Goal: Task Accomplishment & Management: Complete application form

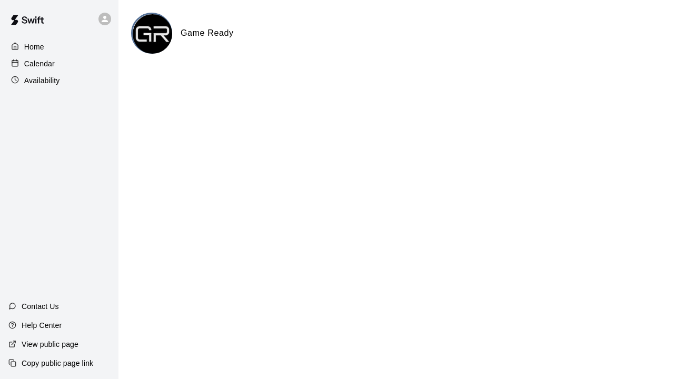
click at [57, 61] on div "Calendar" at bounding box center [59, 64] width 102 height 16
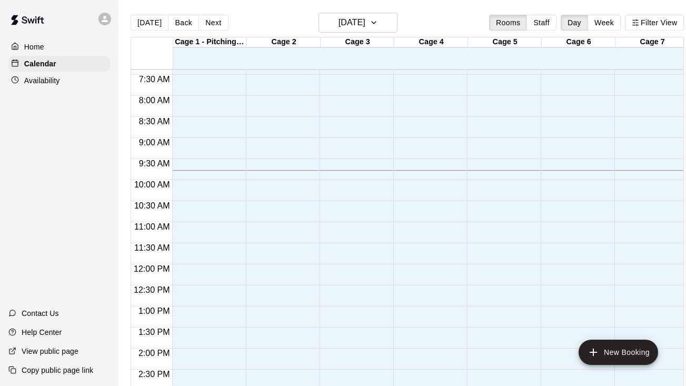
scroll to position [299, 0]
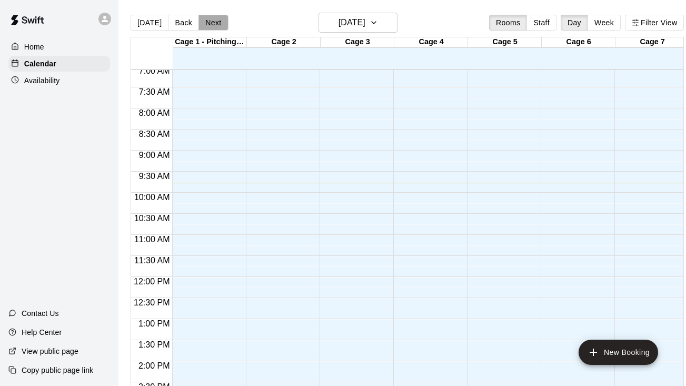
click at [215, 21] on button "Next" at bounding box center [213, 23] width 29 height 16
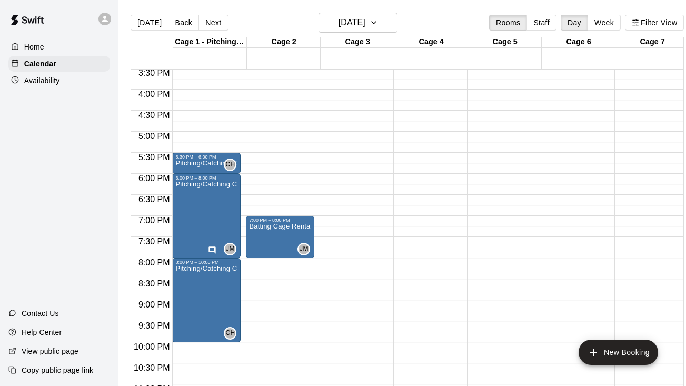
scroll to position [655, 0]
click at [213, 16] on button "Next" at bounding box center [213, 23] width 29 height 16
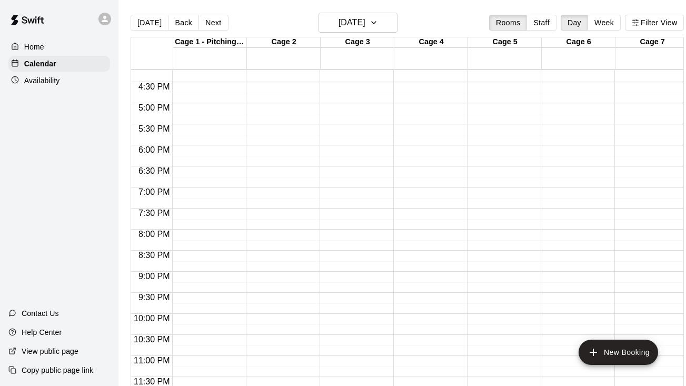
scroll to position [684, 0]
click at [212, 18] on button "Next" at bounding box center [213, 23] width 29 height 16
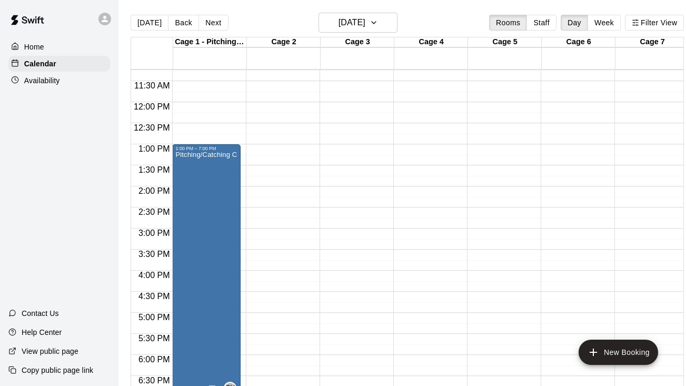
scroll to position [462, 0]
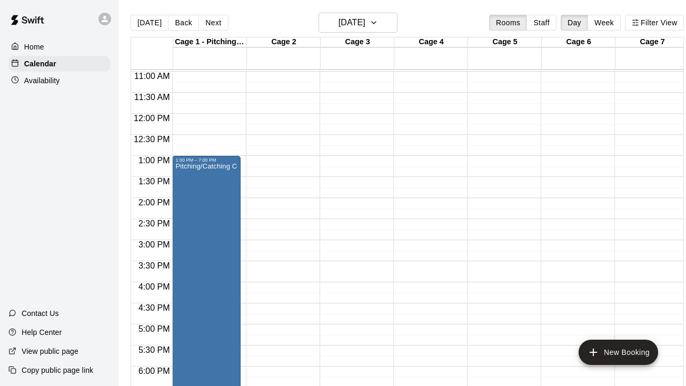
click at [284, 156] on div "12:00 AM – 5:00 AM Closed" at bounding box center [280, 113] width 68 height 1011
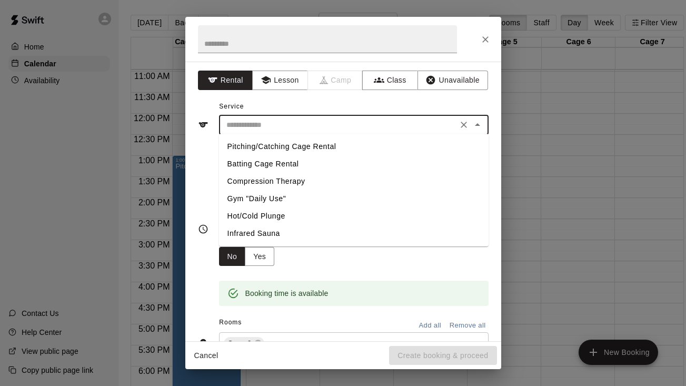
click at [280, 123] on input "text" at bounding box center [338, 125] width 232 height 13
click at [281, 157] on li "Batting Cage Rental" at bounding box center [354, 163] width 270 height 17
type input "**********"
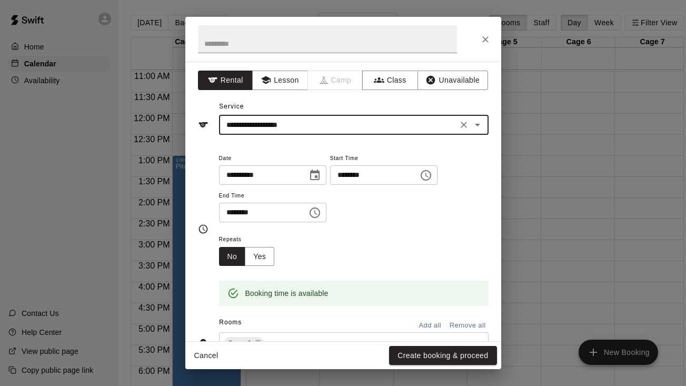
click at [321, 212] on icon "Choose time, selected time is 1:30 PM" at bounding box center [315, 212] width 13 height 13
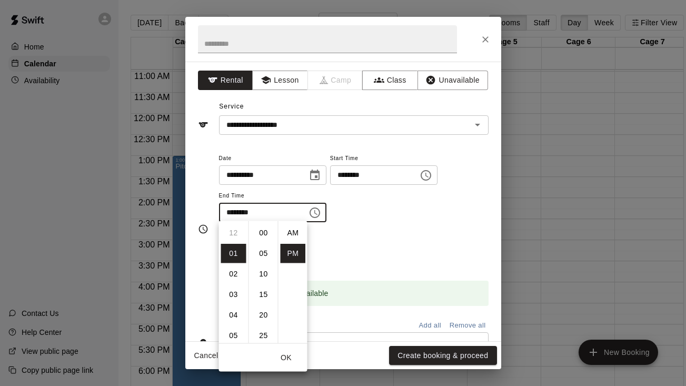
scroll to position [19, 0]
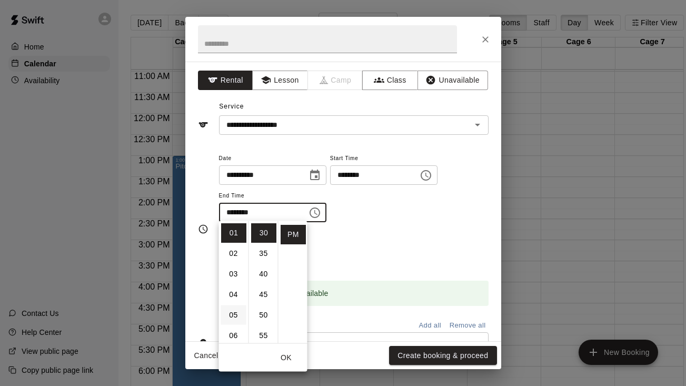
click at [233, 317] on li "05" at bounding box center [233, 315] width 25 height 19
type input "********"
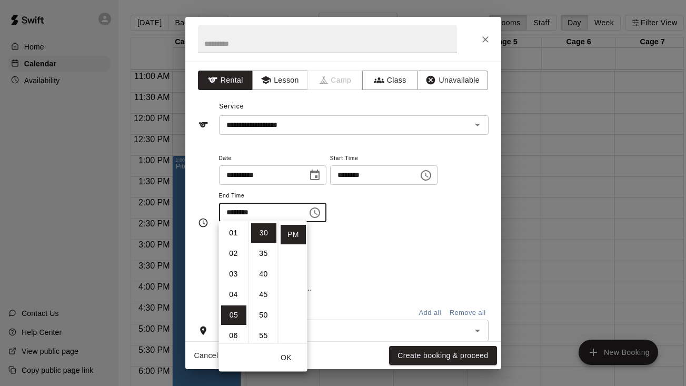
scroll to position [103, 0]
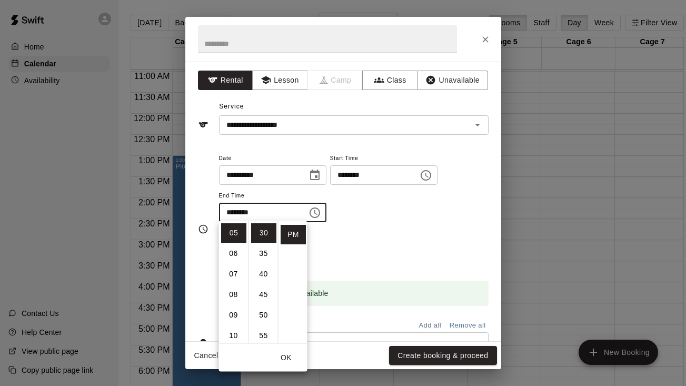
click at [291, 360] on button "OK" at bounding box center [287, 357] width 34 height 19
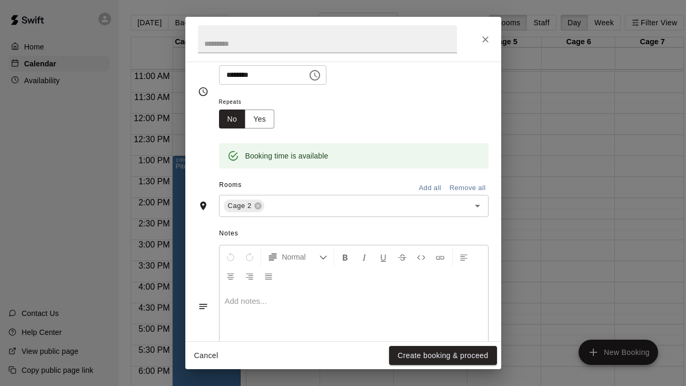
scroll to position [138, 0]
click at [451, 352] on button "Create booking & proceed" at bounding box center [442, 355] width 107 height 19
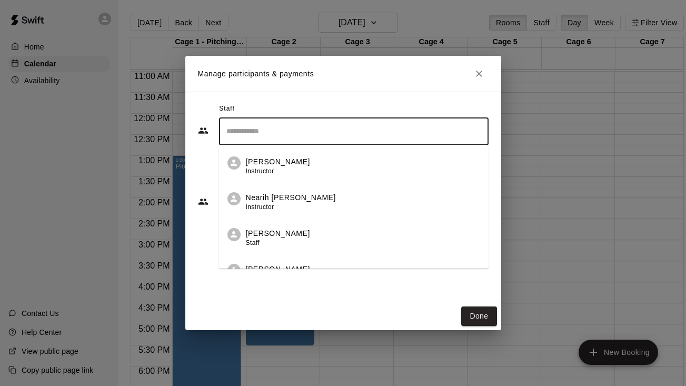
click at [329, 136] on input "Search staff" at bounding box center [354, 131] width 260 height 18
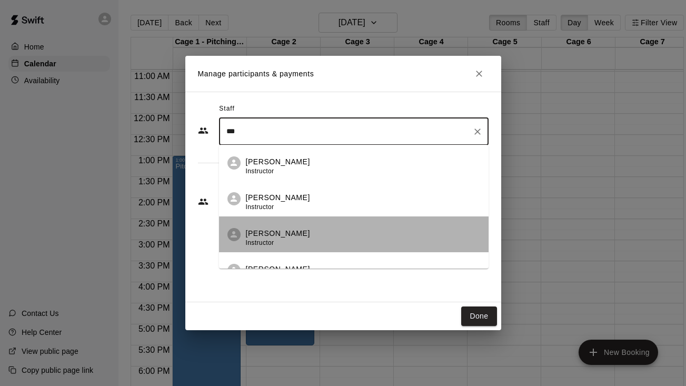
click at [286, 237] on div "[PERSON_NAME] Instructor" at bounding box center [363, 238] width 234 height 21
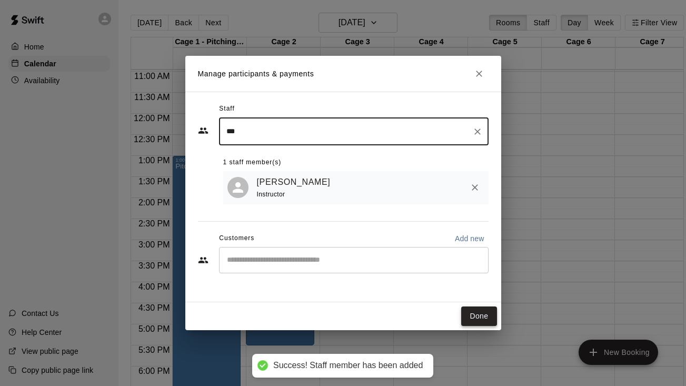
type input "***"
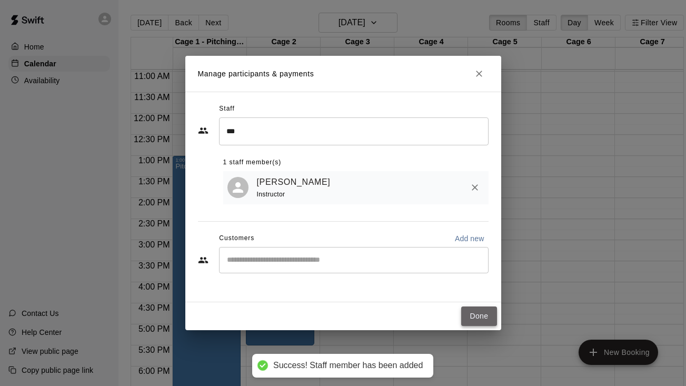
click at [483, 318] on button "Done" at bounding box center [478, 316] width 35 height 19
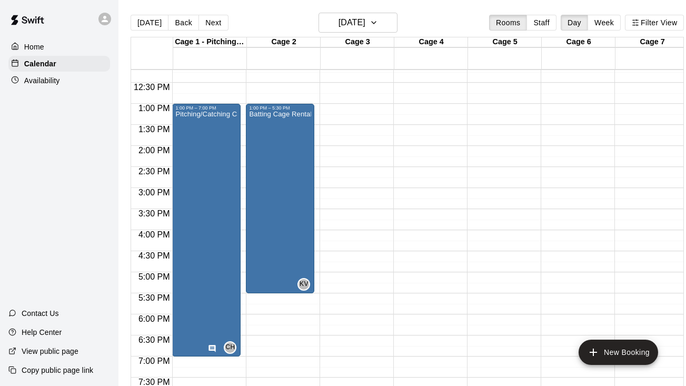
scroll to position [489, 0]
